Goal: Transaction & Acquisition: Book appointment/travel/reservation

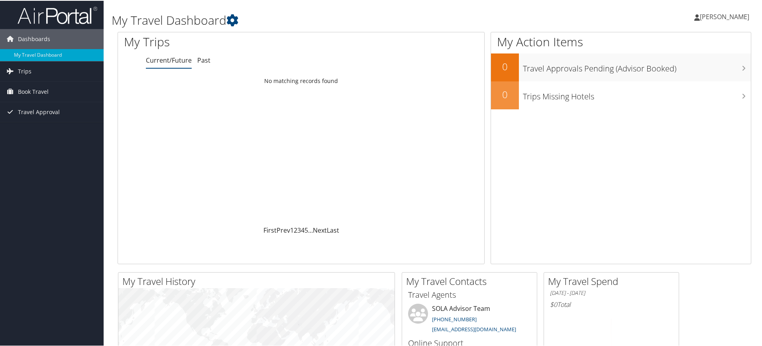
click at [29, 90] on span "Book Travel" at bounding box center [33, 91] width 31 height 20
click at [37, 117] on link "Book/Manage Online Trips" at bounding box center [52, 119] width 104 height 12
